Goal: Task Accomplishment & Management: Use online tool/utility

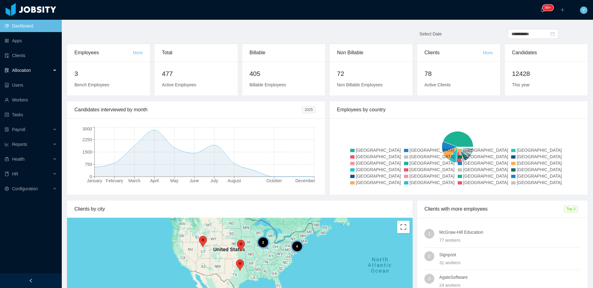
click at [38, 74] on div "Allocation" at bounding box center [31, 70] width 62 height 12
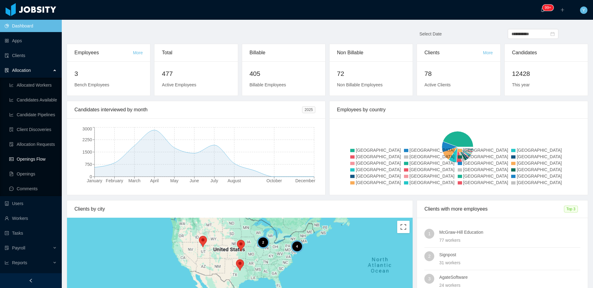
click at [25, 155] on link "Openings Flow" at bounding box center [33, 159] width 48 height 12
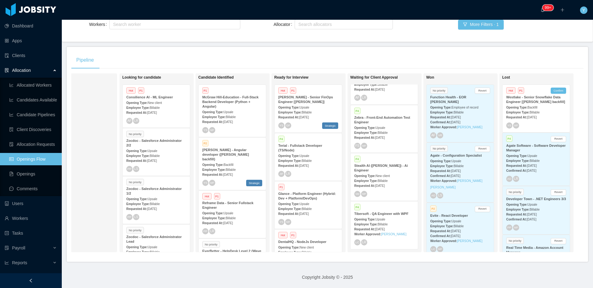
scroll to position [621, 0]
click at [375, 179] on strong "Employee Type:" at bounding box center [365, 180] width 23 height 3
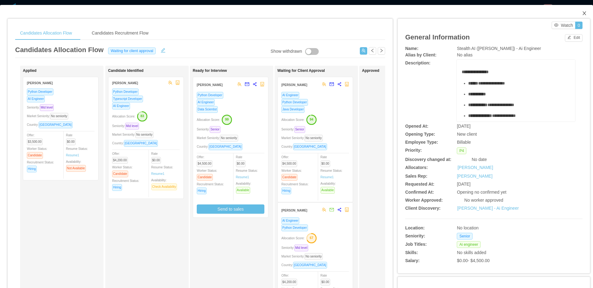
click at [582, 11] on span "Close" at bounding box center [583, 13] width 17 height 17
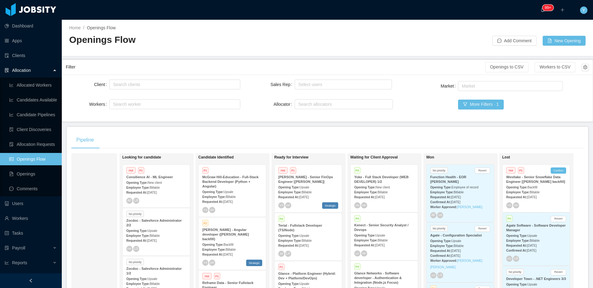
click at [132, 91] on div "Client Search clients Workers Search worker" at bounding box center [153, 98] width 174 height 40
click at [140, 88] on div "Search clients" at bounding box center [173, 84] width 125 height 9
type input "******"
click at [153, 95] on li "McGraw-Hill Education" at bounding box center [174, 97] width 130 height 10
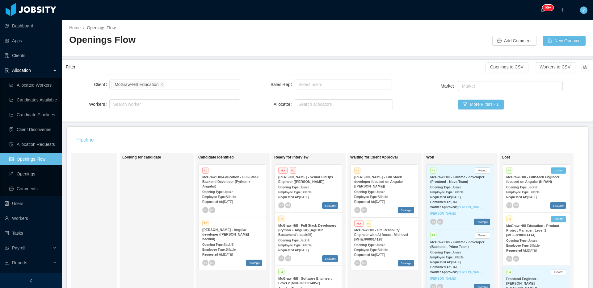
click at [320, 125] on main "Home / Openings Flow / Openings Flow Add Comment New Opening Filter Openings to…" at bounding box center [327, 154] width 531 height 269
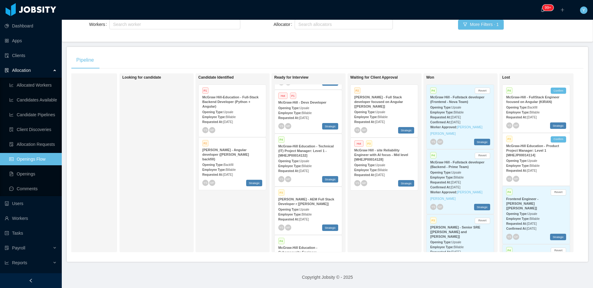
scroll to position [148, 0]
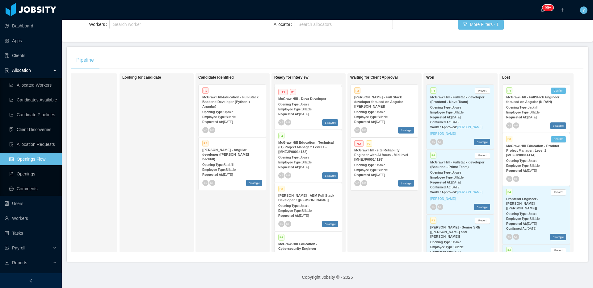
click at [241, 161] on div "Opening Type: Backfill" at bounding box center [232, 164] width 60 height 6
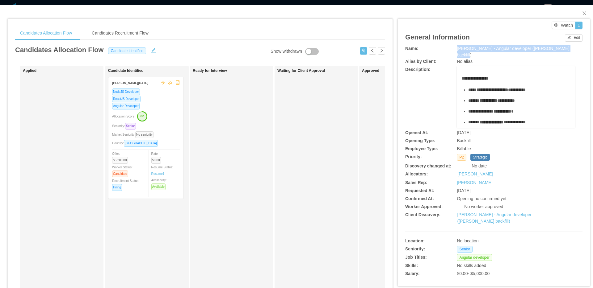
drag, startPoint x: 451, startPoint y: 50, endPoint x: 577, endPoint y: 49, distance: 125.3
click at [577, 49] on div "Name: [PERSON_NAME] - Angular developer ([PERSON_NAME] backfill)" at bounding box center [493, 51] width 177 height 13
copy div "[PERSON_NAME] - Angular developer ([PERSON_NAME] backfill)"
